Goal: Find specific page/section: Find specific page/section

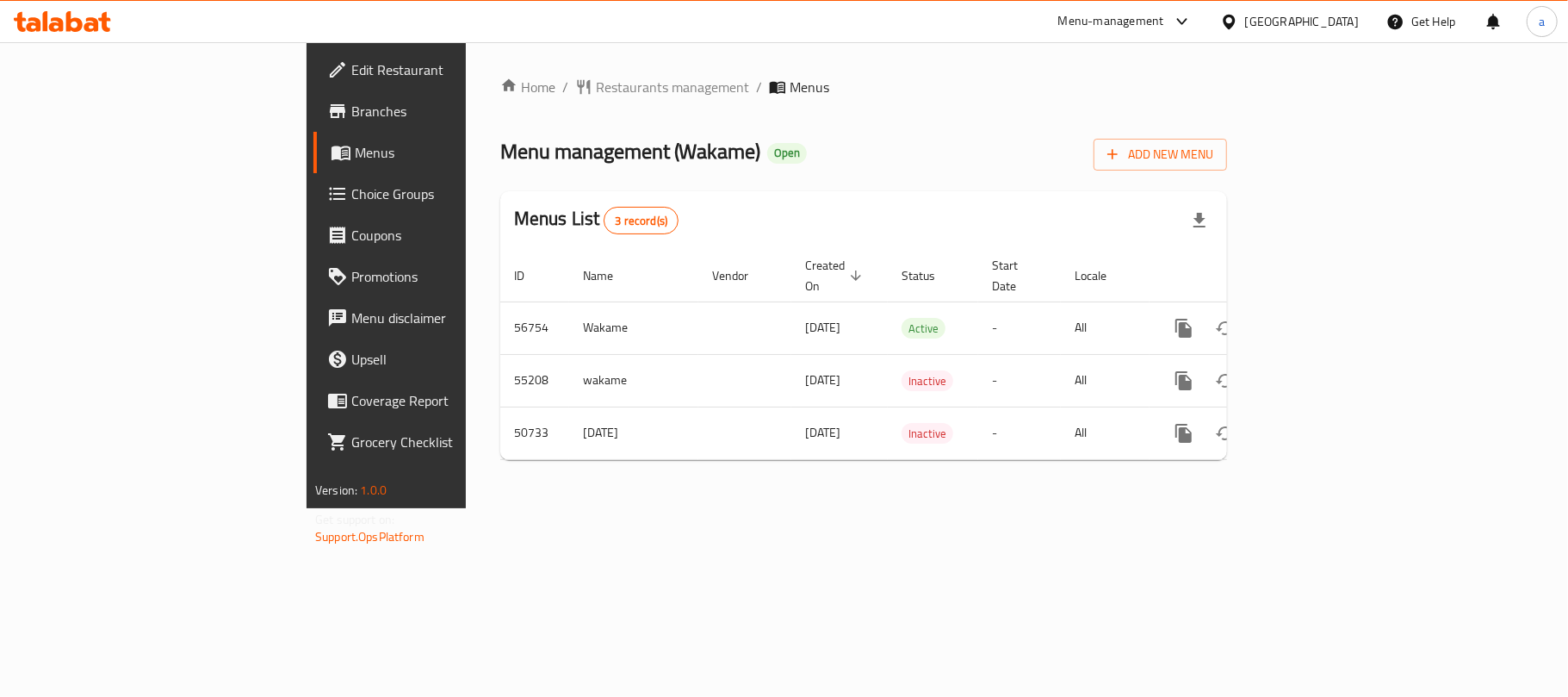
click at [88, 12] on icon at bounding box center [62, 22] width 97 height 21
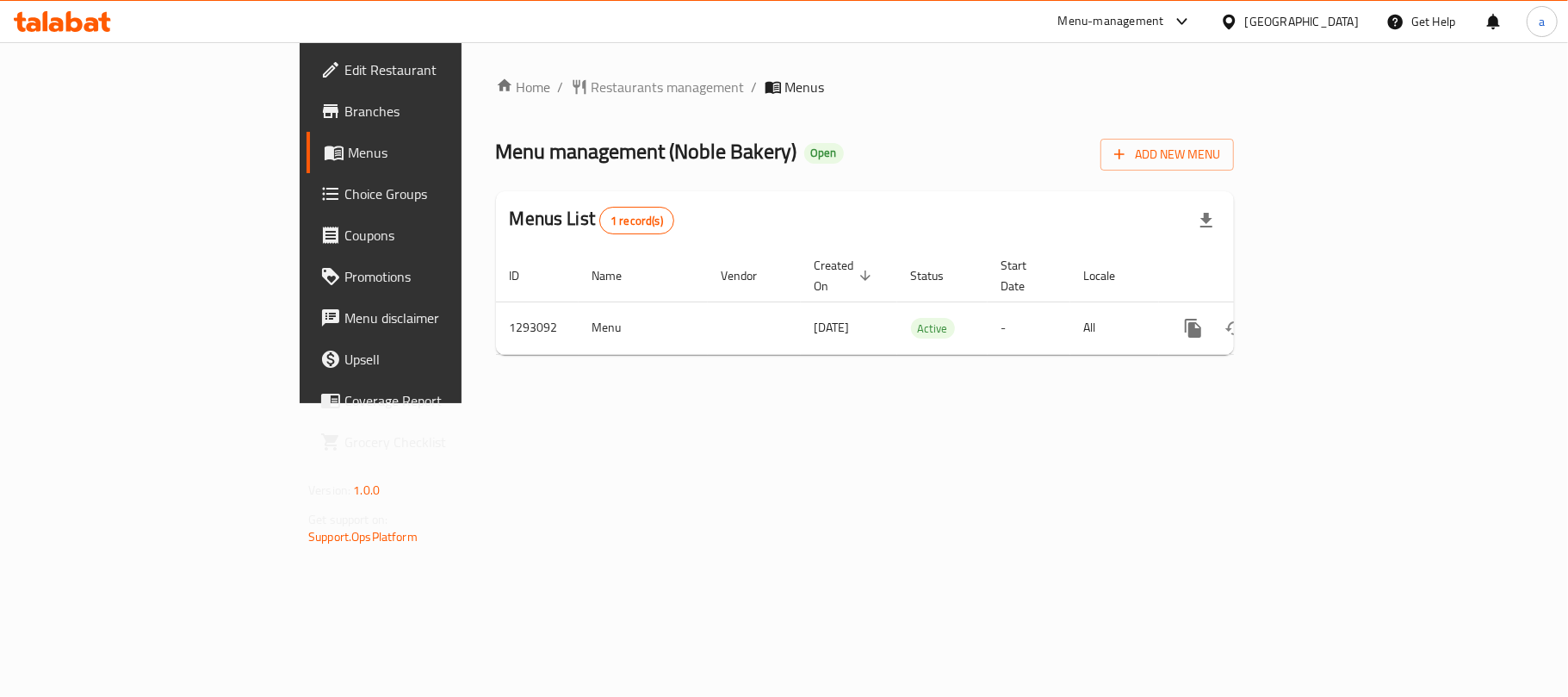
click at [1304, 25] on div "[GEOGRAPHIC_DATA]" at bounding box center [1302, 22] width 113 height 19
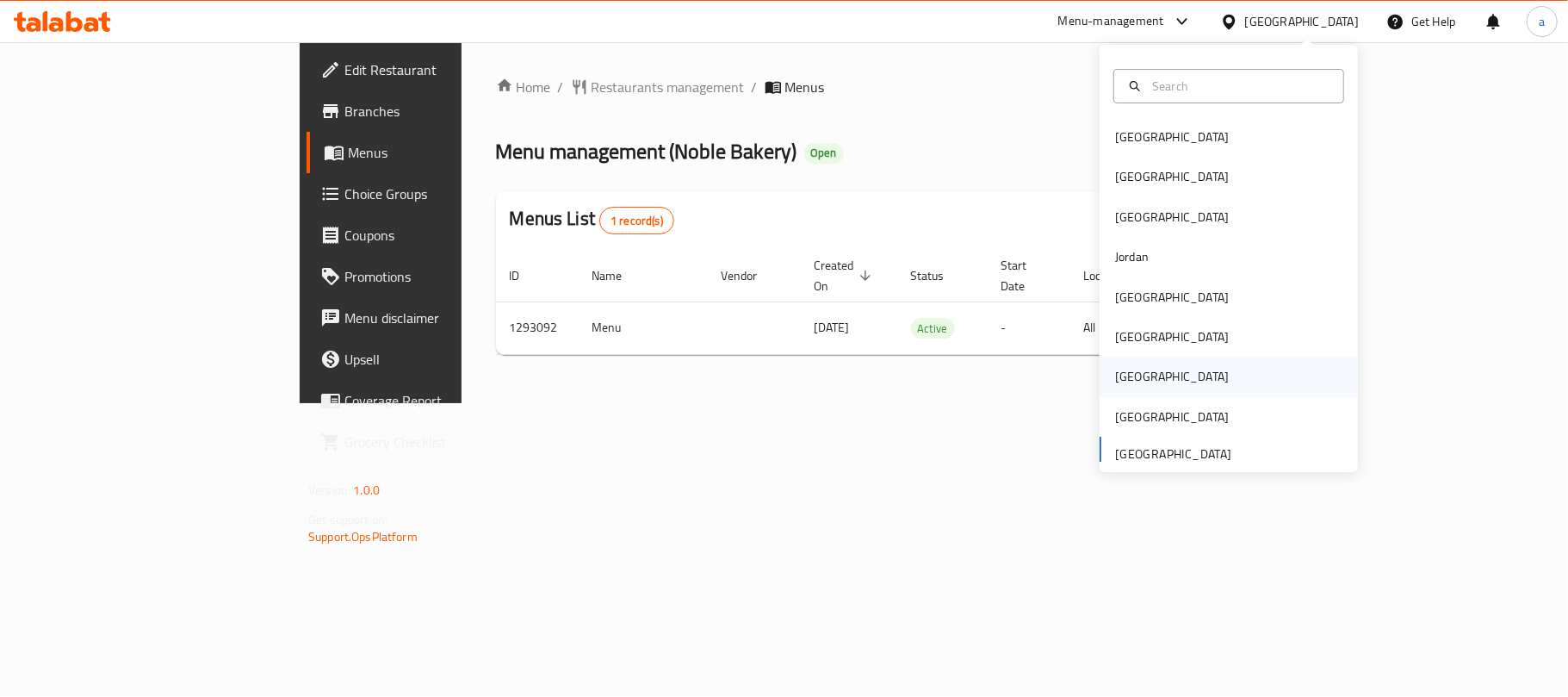
click at [1120, 367] on div "[GEOGRAPHIC_DATA]" at bounding box center [1172, 377] width 113 height 19
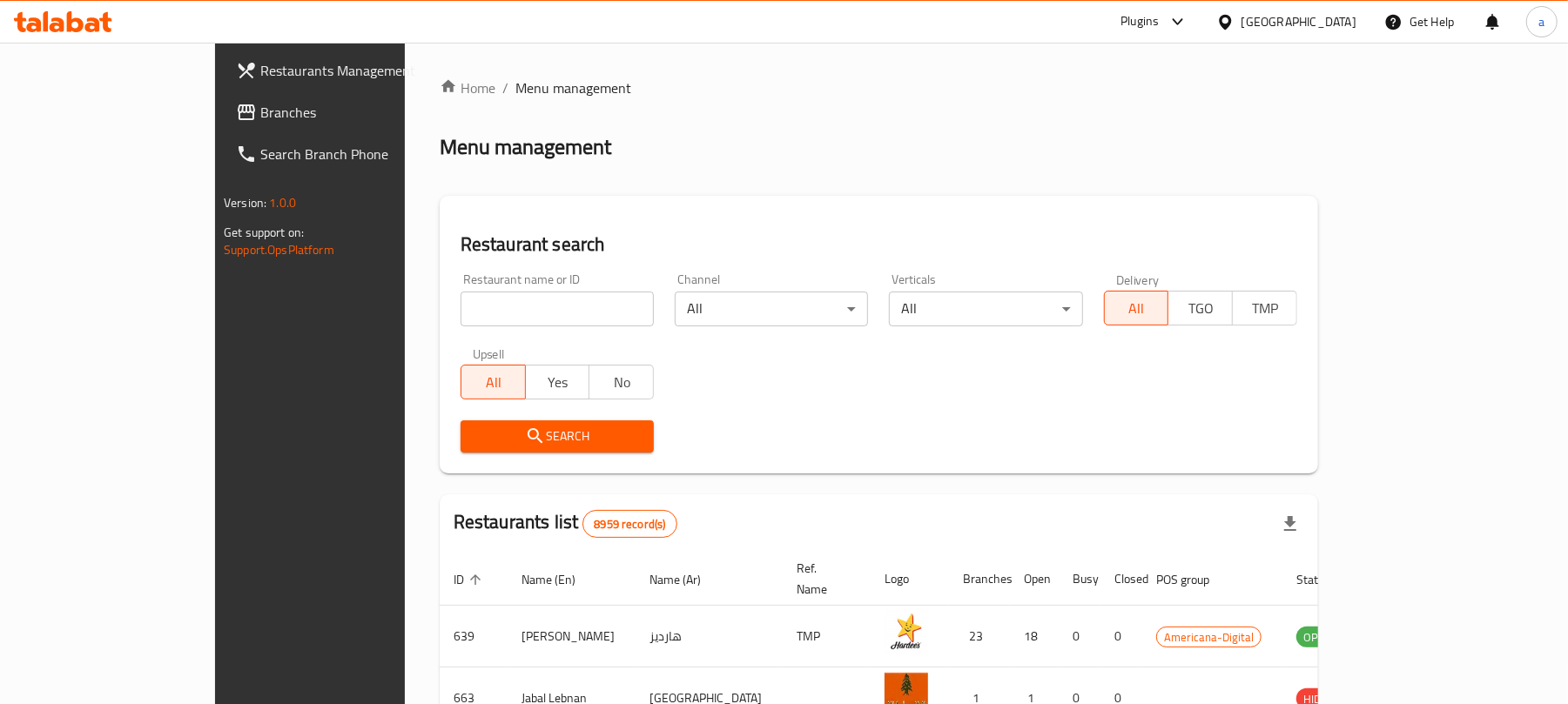
click at [261, 114] on span "Branches" at bounding box center [362, 113] width 203 height 21
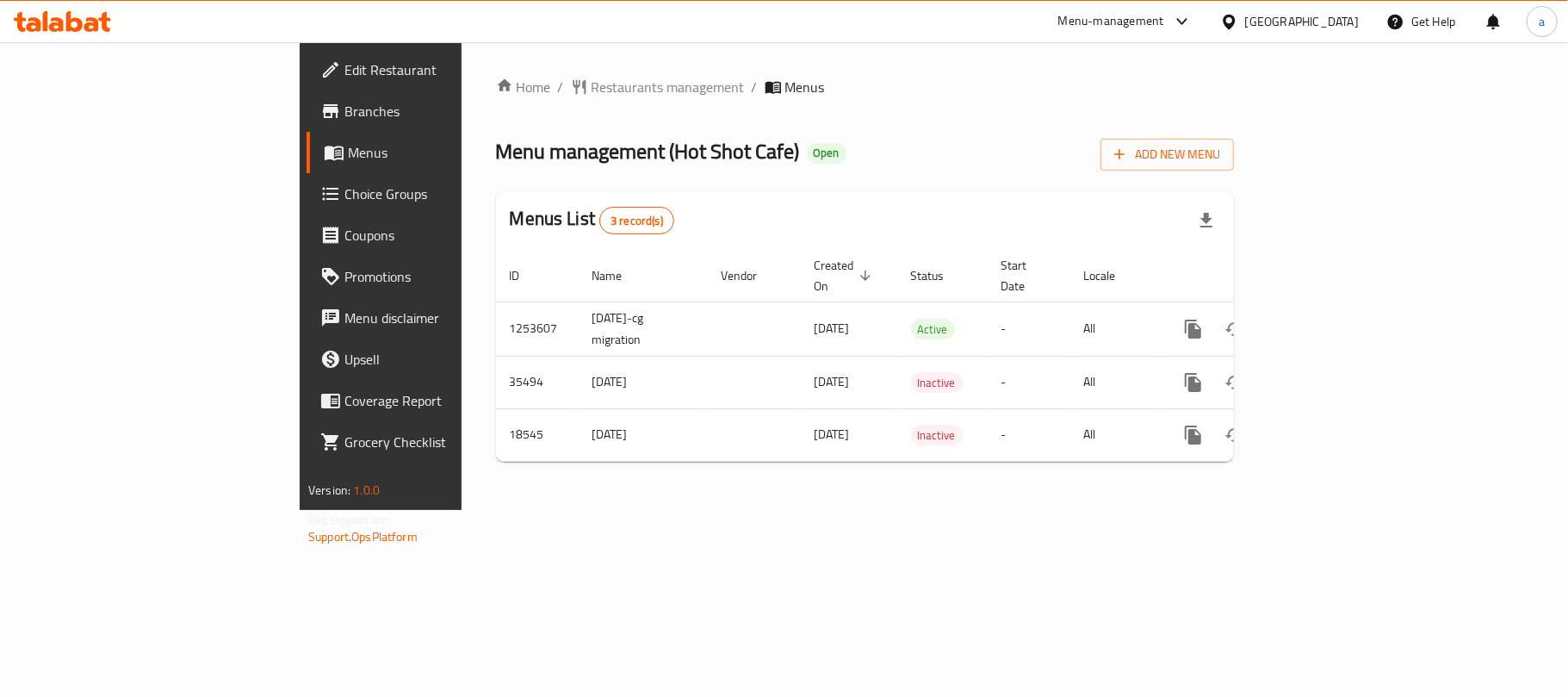
click at [1347, 22] on div "[GEOGRAPHIC_DATA]" at bounding box center [1302, 22] width 113 height 19
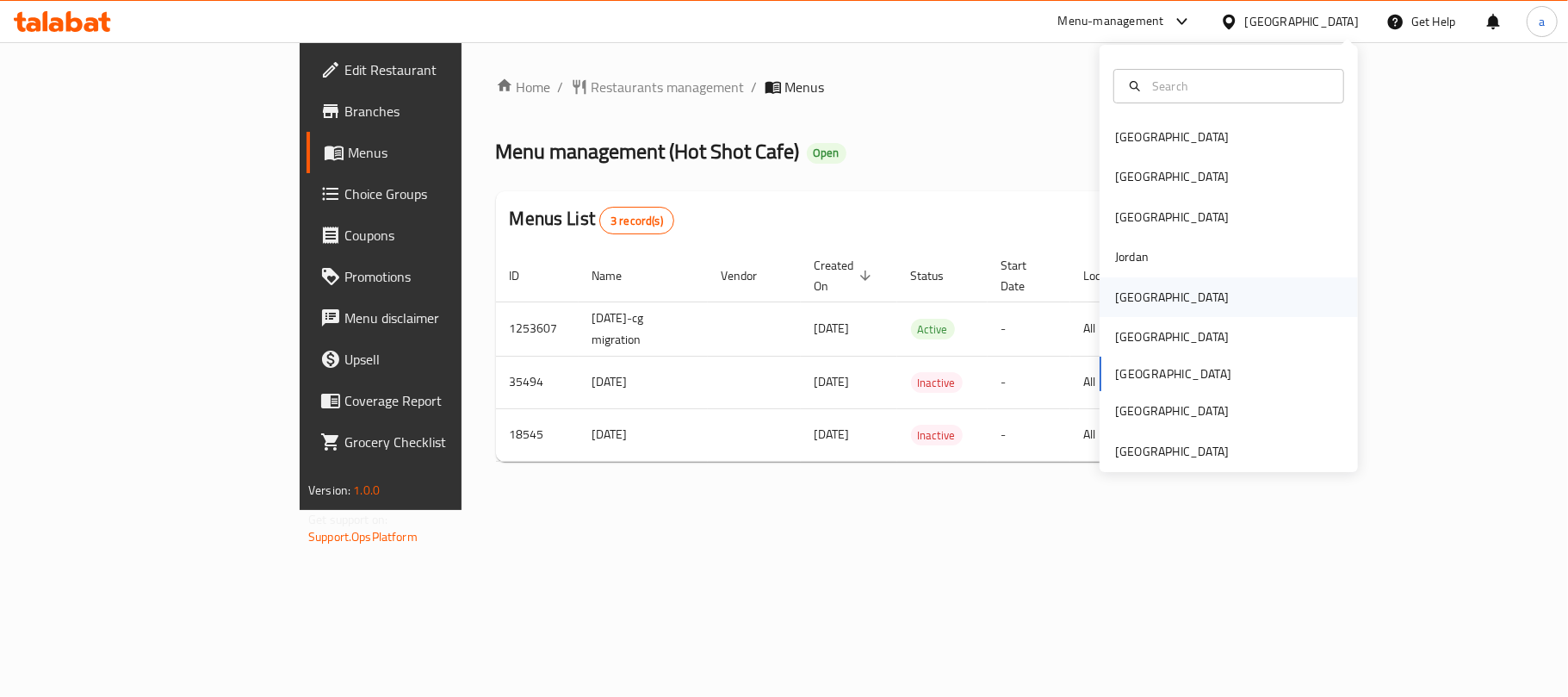
click at [1126, 291] on div "[GEOGRAPHIC_DATA]" at bounding box center [1172, 298] width 113 height 19
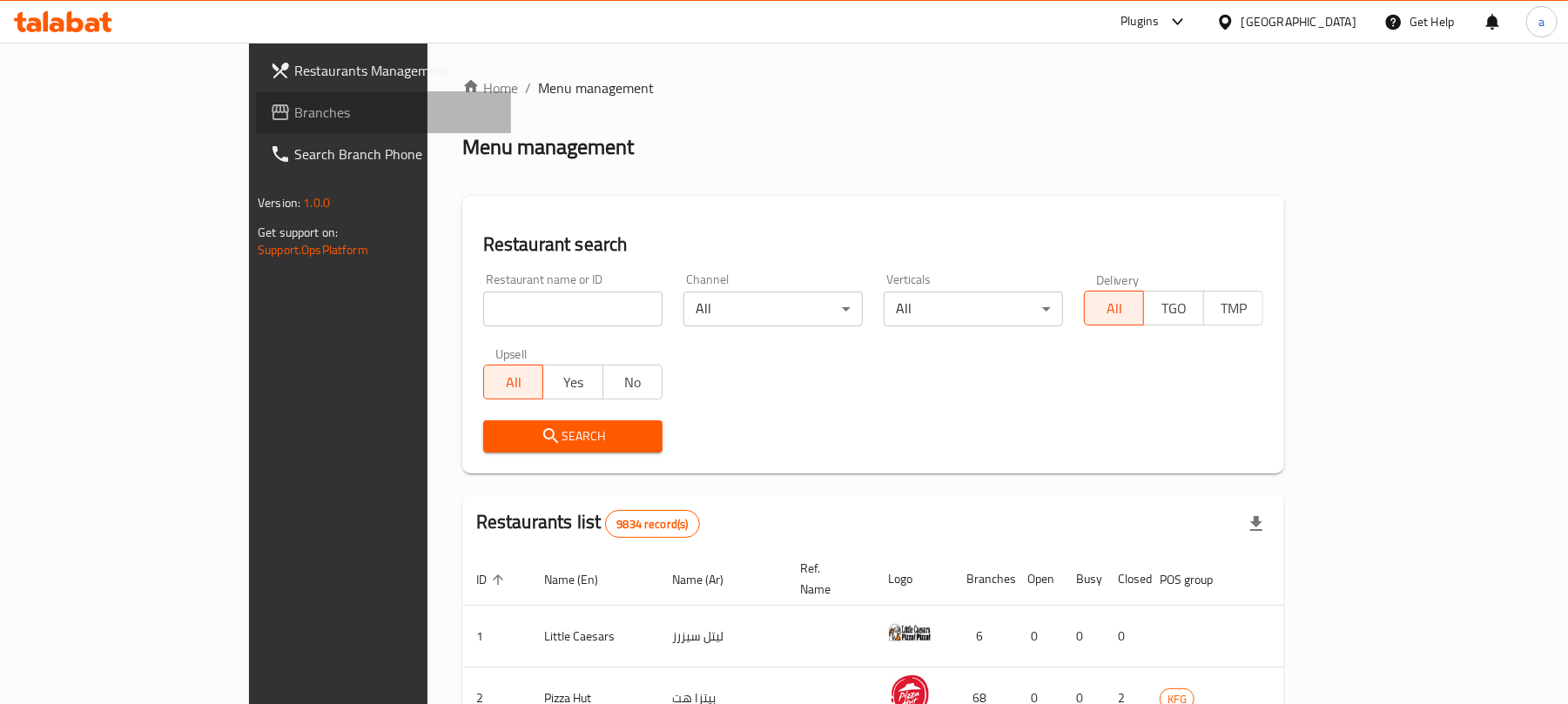
click at [294, 114] on span "Branches" at bounding box center [395, 113] width 203 height 21
